Goal: Find specific page/section: Find specific page/section

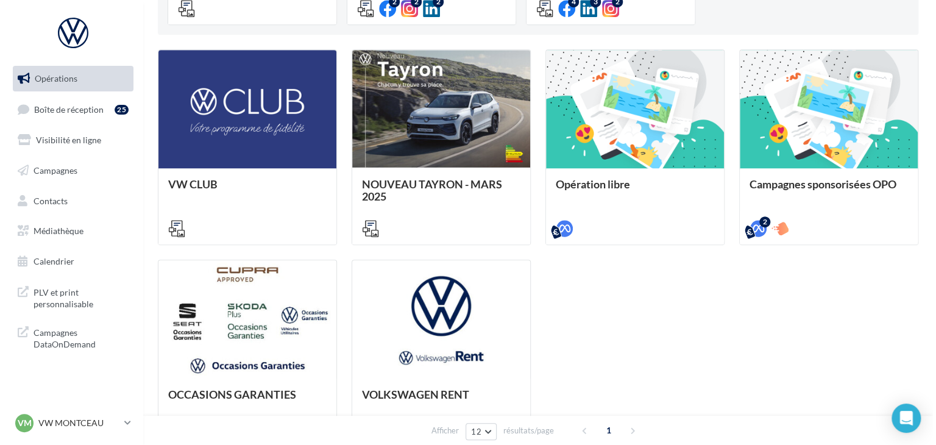
scroll to position [416, 0]
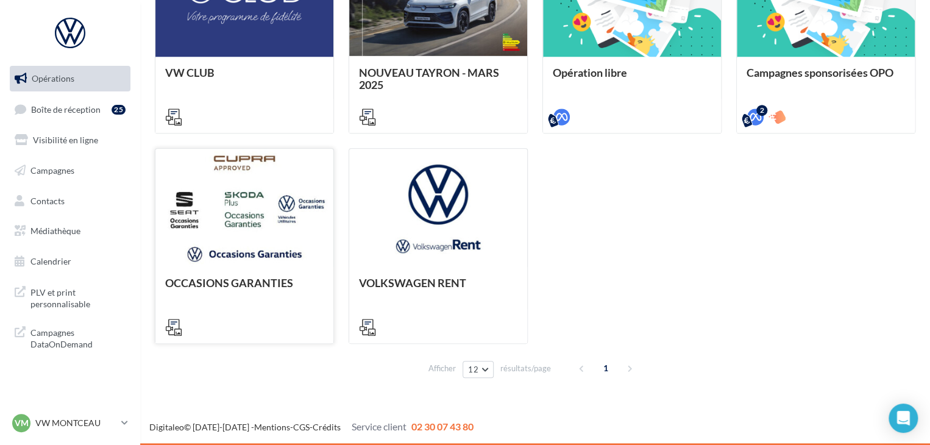
click at [246, 288] on span "OCCASIONS GARANTIES" at bounding box center [229, 282] width 128 height 13
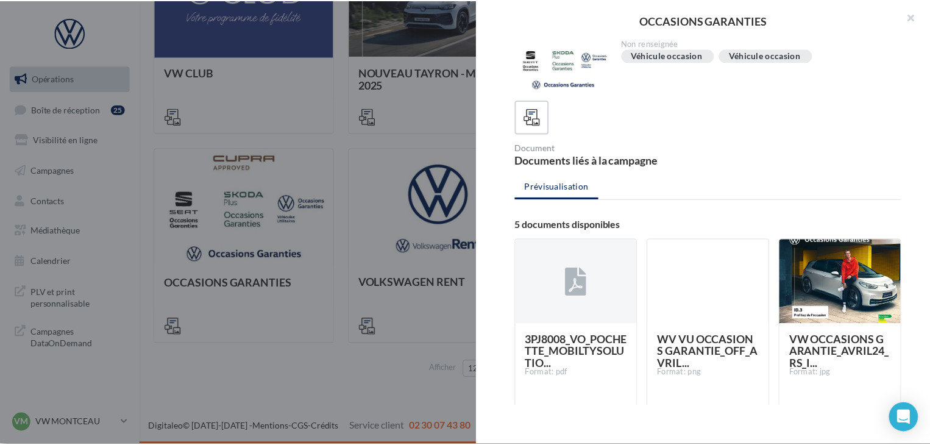
scroll to position [0, 0]
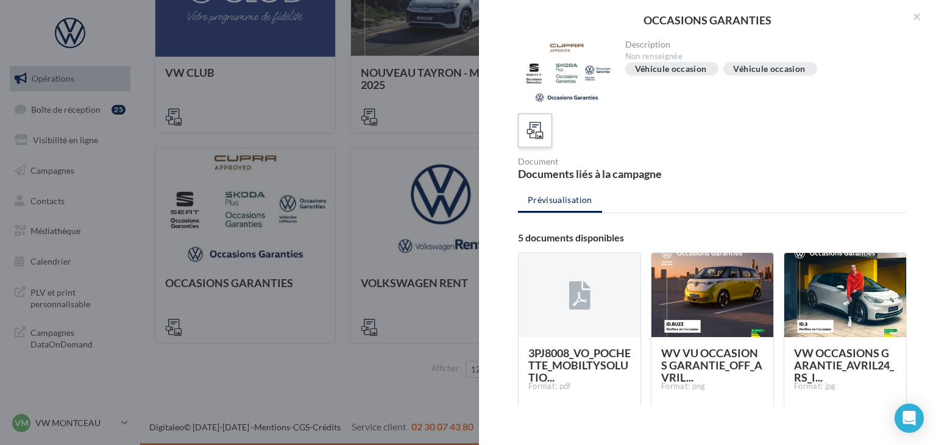
click at [536, 125] on icon at bounding box center [535, 131] width 18 height 18
click at [538, 134] on icon at bounding box center [535, 131] width 18 height 18
click at [534, 135] on icon at bounding box center [535, 131] width 18 height 18
click at [531, 127] on icon at bounding box center [535, 131] width 18 height 18
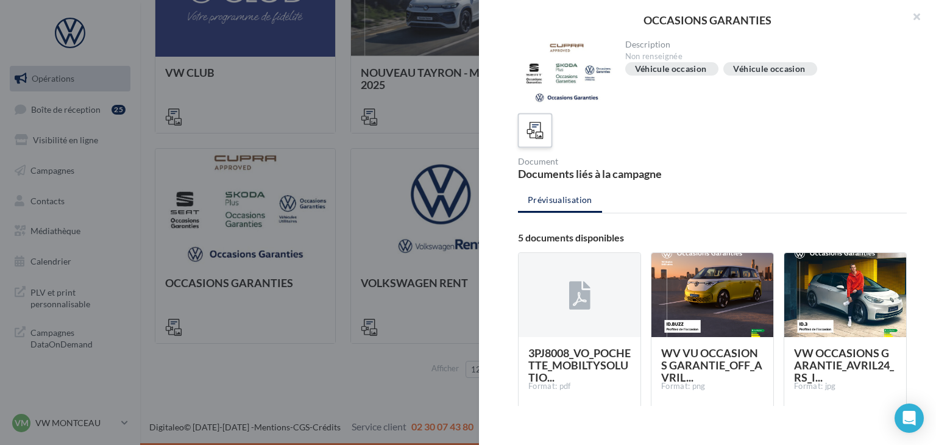
click at [533, 129] on icon at bounding box center [535, 131] width 18 height 18
click at [531, 128] on icon at bounding box center [535, 131] width 18 height 18
click at [914, 19] on button "button" at bounding box center [911, 18] width 49 height 37
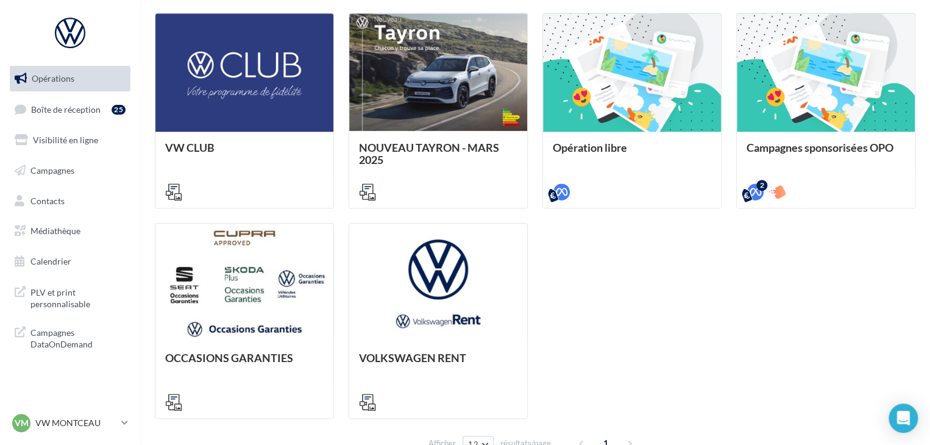
scroll to position [416, 0]
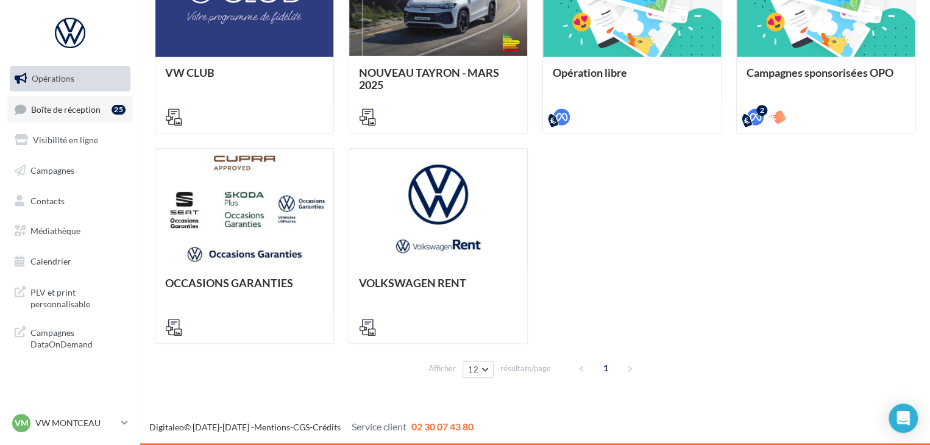
click at [71, 112] on span "Boîte de réception" at bounding box center [65, 109] width 69 height 10
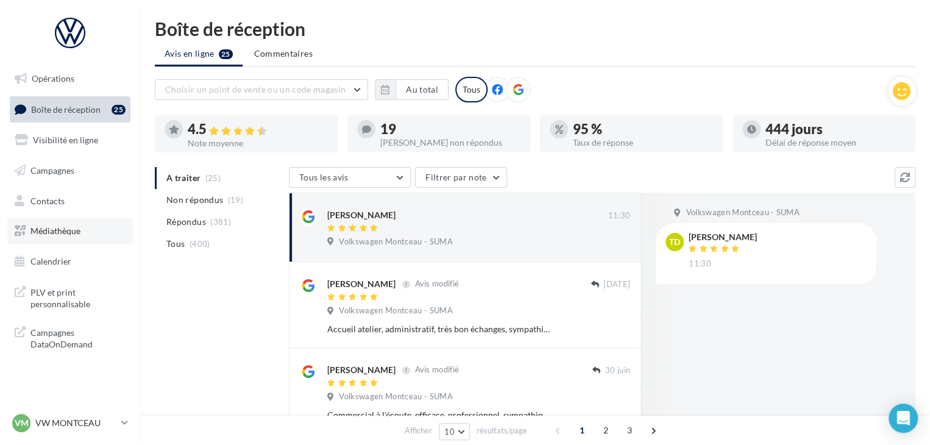
click at [84, 233] on link "Médiathèque" at bounding box center [69, 231] width 125 height 26
